Goal: Complete application form

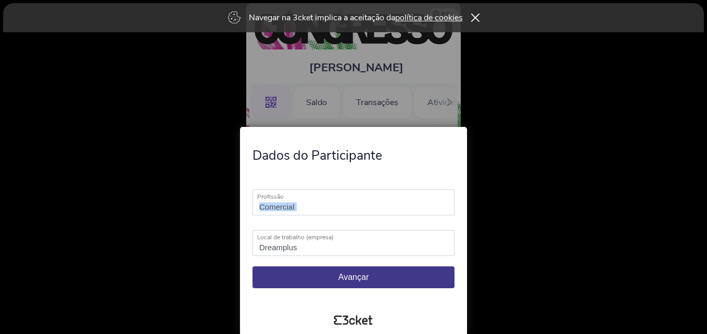
drag, startPoint x: 391, startPoint y: 144, endPoint x: 399, endPoint y: 171, distance: 28.2
click at [399, 171] on div "Dados do Participante Comercial Profissão Campo obrigatório Dreamplus Local de …" at bounding box center [353, 230] width 227 height 207
drag, startPoint x: 399, startPoint y: 171, endPoint x: 523, endPoint y: 183, distance: 124.5
click at [523, 183] on div at bounding box center [353, 167] width 707 height 334
click at [477, 16] on icon at bounding box center [475, 18] width 8 height 9
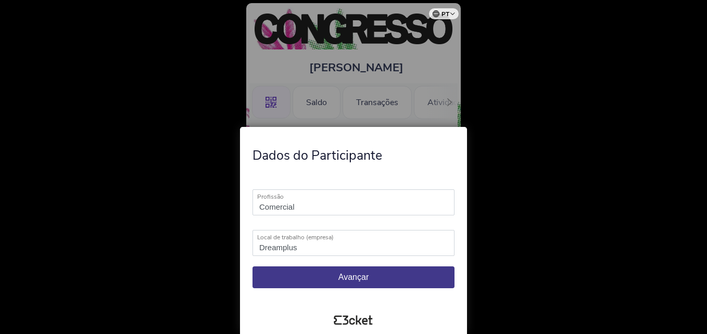
drag, startPoint x: 587, startPoint y: 95, endPoint x: 555, endPoint y: 111, distance: 35.4
click at [588, 94] on div at bounding box center [353, 167] width 707 height 334
click at [163, 223] on div at bounding box center [353, 167] width 707 height 334
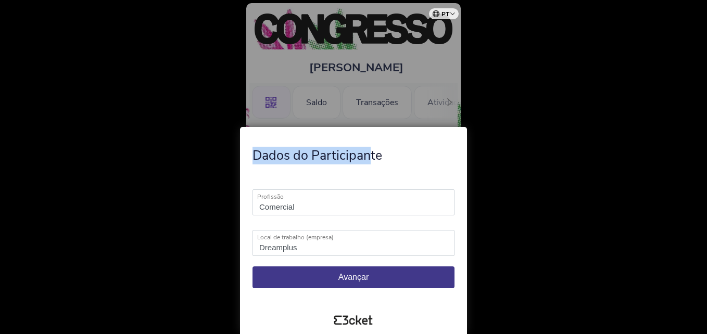
drag, startPoint x: 372, startPoint y: 140, endPoint x: 661, endPoint y: 126, distance: 289.2
click at [661, 126] on div "Dados do Participante Comercial Profissão Campo obrigatório Dreamplus Local de …" at bounding box center [353, 167] width 707 height 334
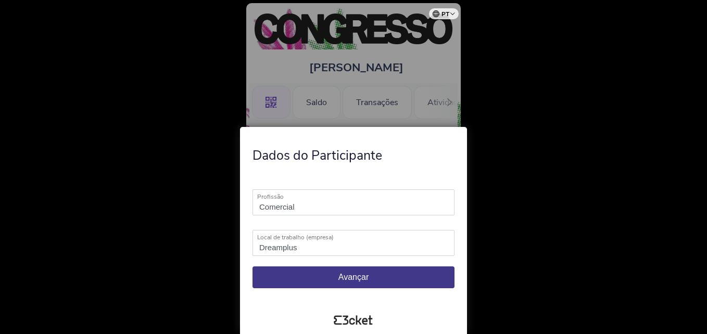
drag, startPoint x: 387, startPoint y: 136, endPoint x: 446, endPoint y: 209, distance: 93.7
click at [452, 209] on div "Dados do Participante Comercial Profissão Campo obrigatório Dreamplus Local de …" at bounding box center [353, 230] width 227 height 207
click at [368, 277] on span "Avançar" at bounding box center [353, 277] width 30 height 9
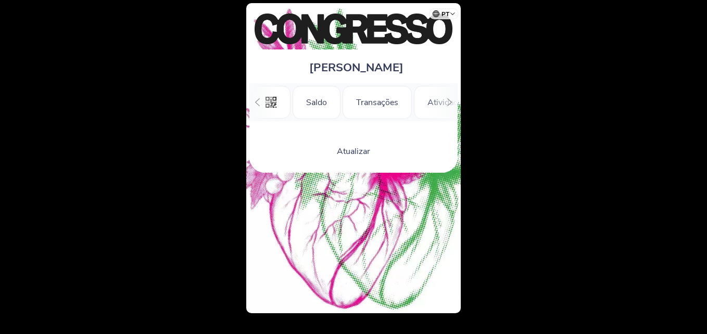
scroll to position [0, 94]
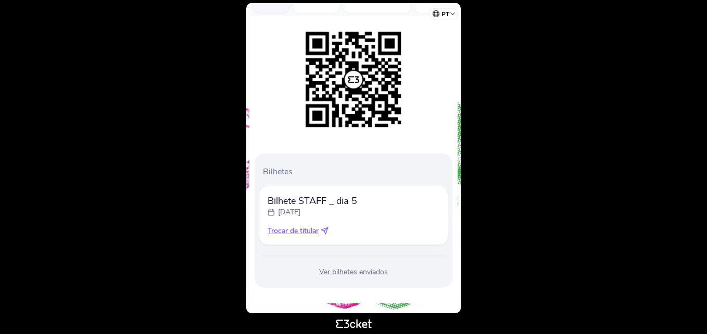
scroll to position [106, 0]
